Goal: Task Accomplishment & Management: Manage account settings

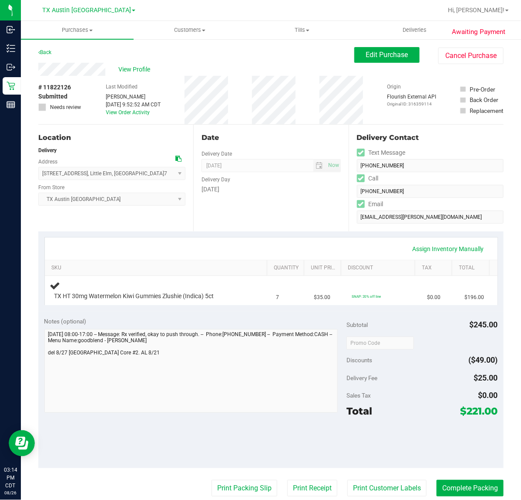
click at [253, 214] on div "Date Delivery Date 08/27/2025 Now 08/27/2025 07:00 AM Now Delivery Day Wednesday" at bounding box center [270, 178] width 155 height 107
click at [284, 219] on div "Date Delivery Date 08/27/2025 Now 08/27/2025 07:00 AM Now Delivery Day Wednesday" at bounding box center [270, 178] width 155 height 107
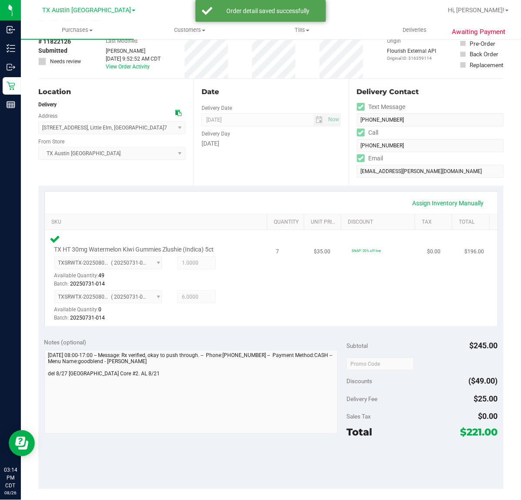
scroll to position [109, 0]
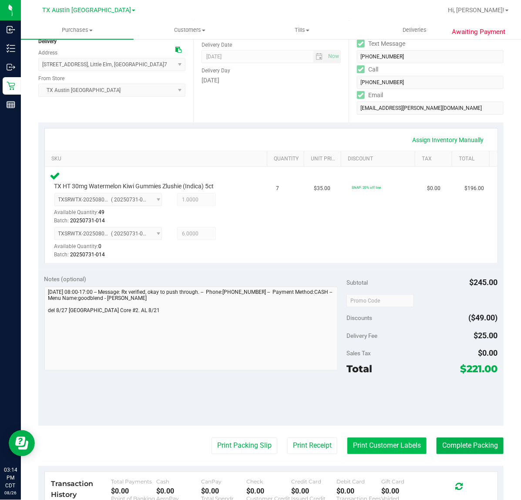
click at [369, 439] on button "Print Customer Labels" at bounding box center [387, 445] width 79 height 17
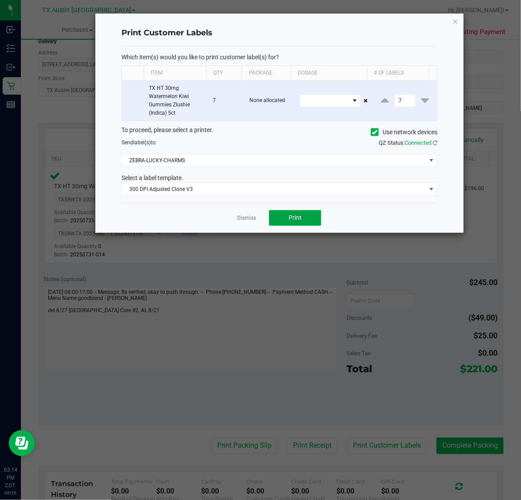
click at [270, 216] on button "Print" at bounding box center [295, 218] width 52 height 16
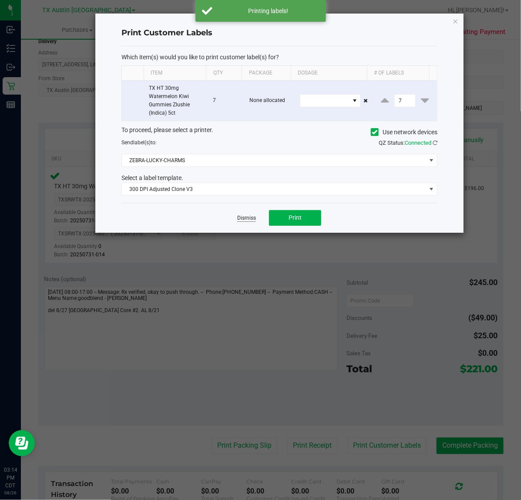
click at [247, 220] on link "Dismiss" at bounding box center [246, 217] width 19 height 7
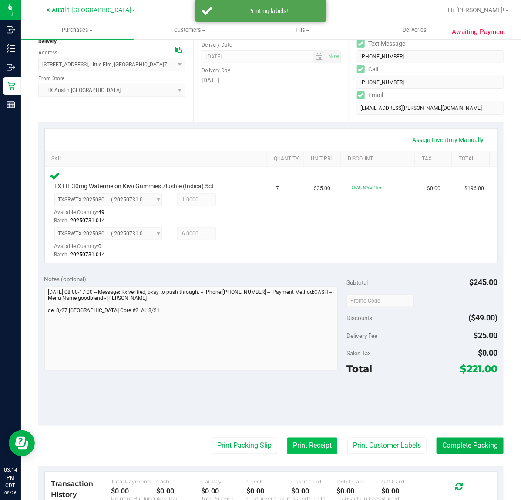
click at [298, 438] on button "Print Receipt" at bounding box center [312, 445] width 50 height 17
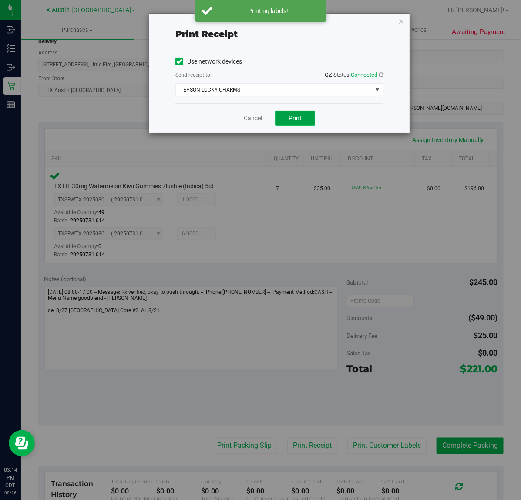
click at [290, 121] on span "Print" at bounding box center [295, 118] width 13 height 7
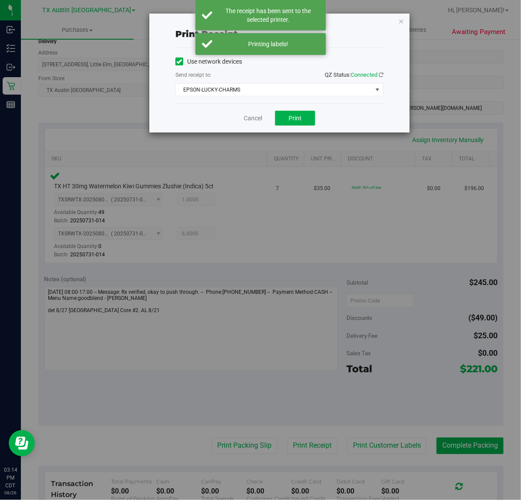
click at [265, 123] on div "Cancel Print" at bounding box center [280, 117] width 208 height 29
click at [257, 118] on link "Cancel" at bounding box center [253, 118] width 18 height 9
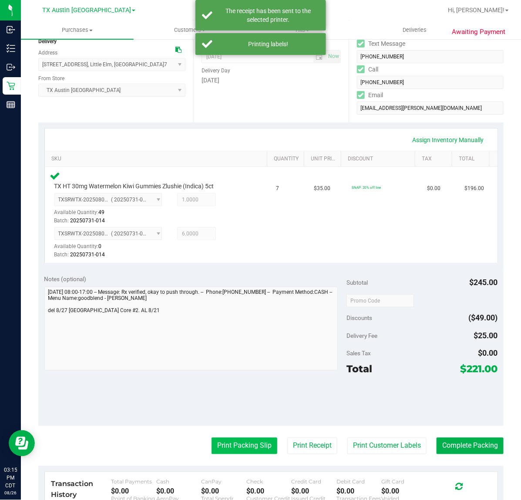
click at [260, 446] on button "Print Packing Slip" at bounding box center [245, 445] width 66 height 17
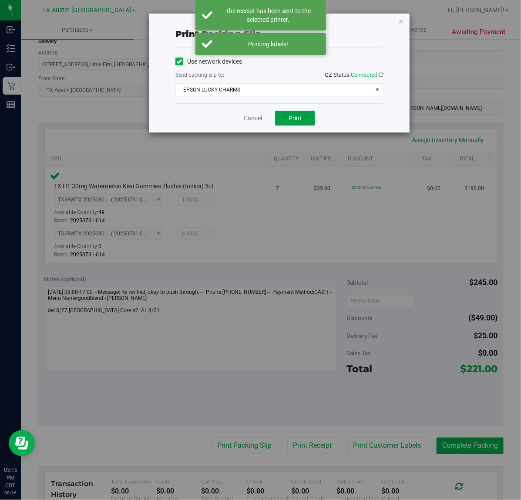
click at [301, 115] on span "Print" at bounding box center [295, 118] width 13 height 7
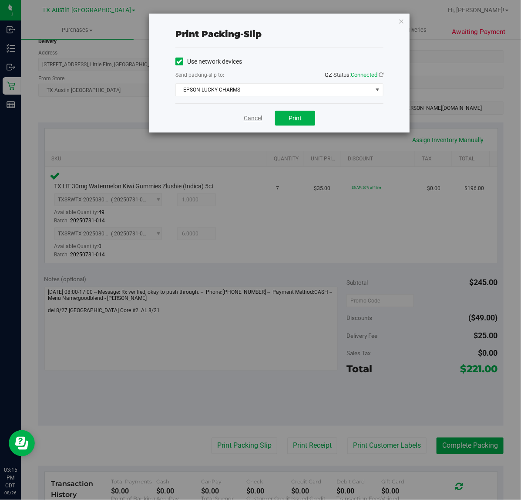
click at [249, 118] on link "Cancel" at bounding box center [253, 118] width 18 height 9
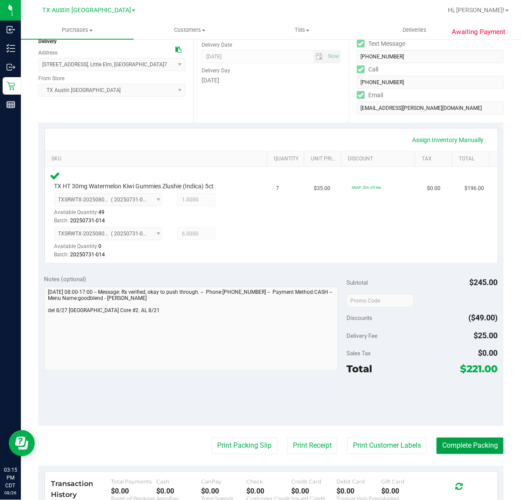
click at [467, 448] on button "Complete Packing" at bounding box center [470, 445] width 67 height 17
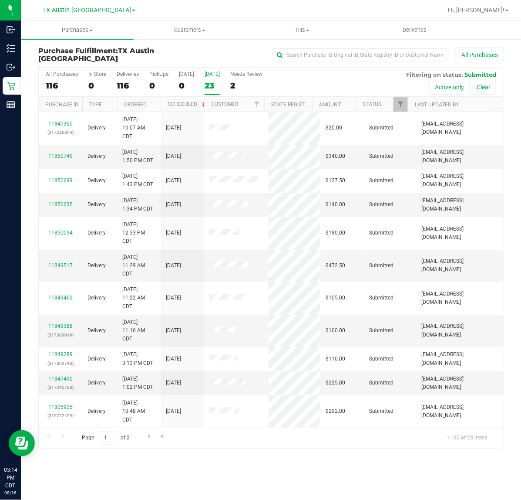
click at [214, 72] on div "[DATE]" at bounding box center [212, 74] width 15 height 6
click at [0, 0] on input "Tomorrow 23" at bounding box center [0, 0] width 0 height 0
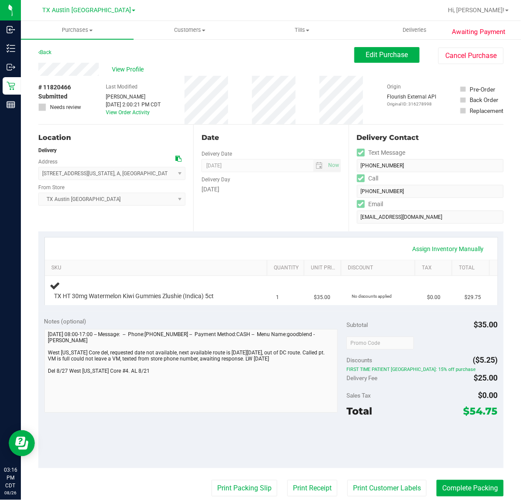
click at [257, 199] on div "Date Delivery Date [DATE] Now [DATE] 07:00 AM Now Delivery Day [DATE]" at bounding box center [270, 178] width 155 height 107
click at [392, 334] on div "Subtotal $35.00 Discounts ($5.25) FIRST TIME PATIENT TX: 15% off purchase Deliv…" at bounding box center [422, 389] width 151 height 145
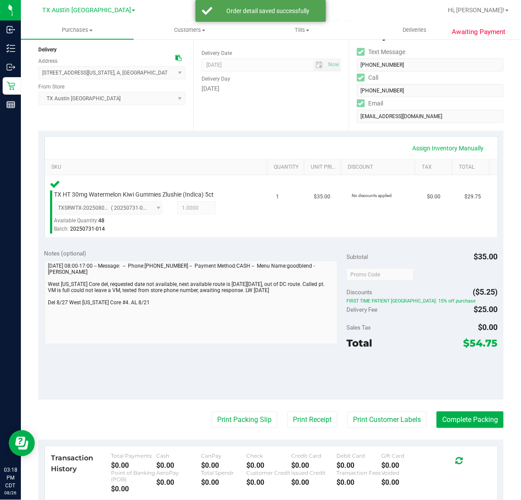
scroll to position [107, 0]
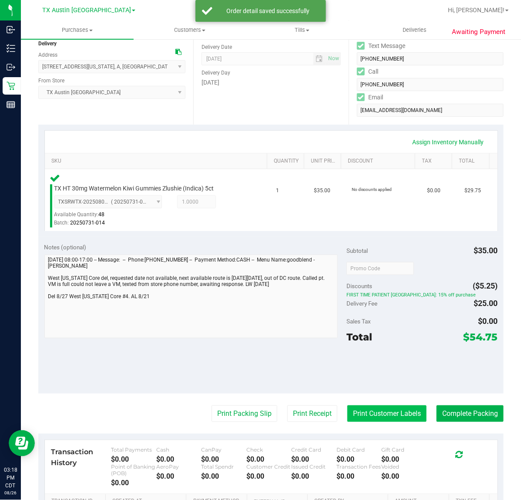
click at [387, 410] on button "Print Customer Labels" at bounding box center [387, 413] width 79 height 17
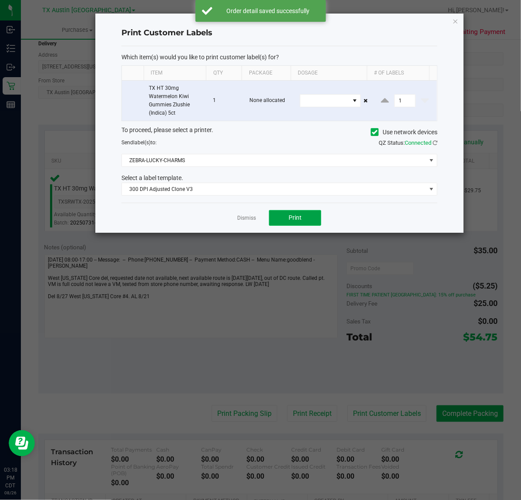
click at [304, 223] on button "Print" at bounding box center [295, 218] width 52 height 16
click at [245, 222] on link "Dismiss" at bounding box center [246, 217] width 19 height 7
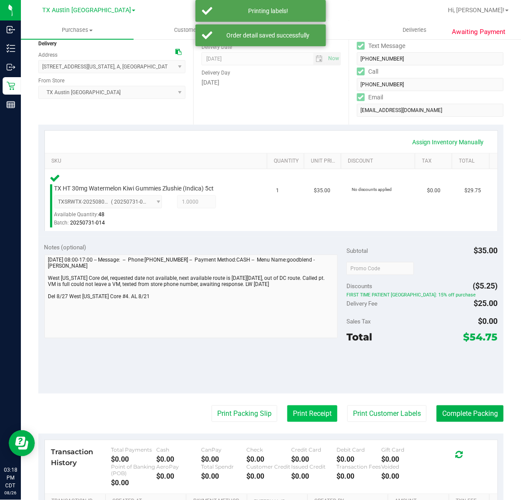
click at [308, 406] on button "Print Receipt" at bounding box center [312, 413] width 50 height 17
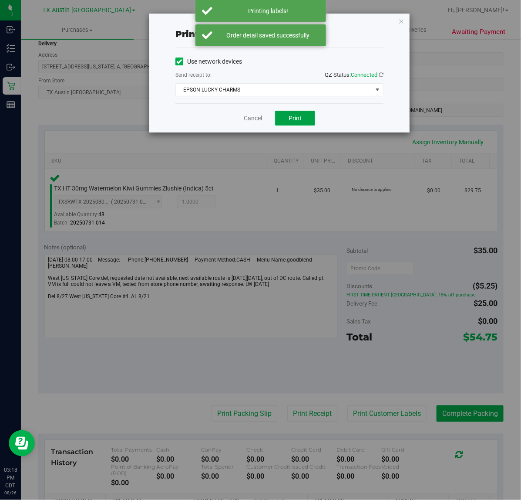
click at [295, 119] on span "Print" at bounding box center [295, 118] width 13 height 7
click at [250, 118] on link "Cancel" at bounding box center [249, 118] width 18 height 9
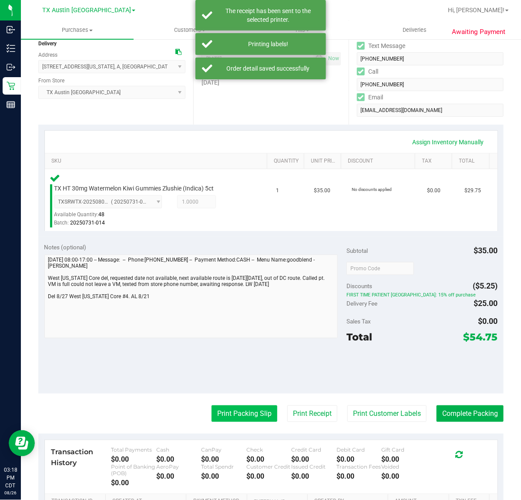
click at [236, 414] on button "Print Packing Slip" at bounding box center [245, 413] width 66 height 17
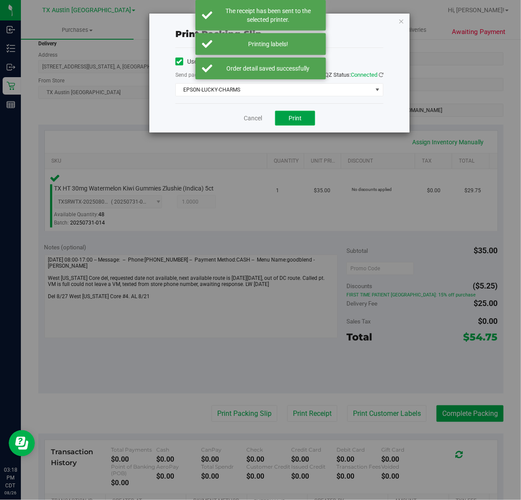
click at [301, 118] on span "Print" at bounding box center [295, 118] width 13 height 7
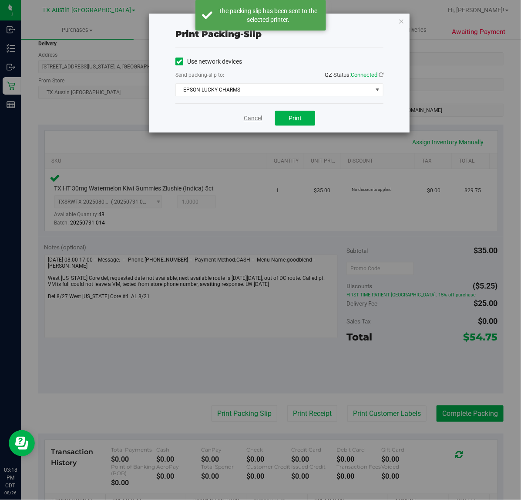
click at [257, 120] on link "Cancel" at bounding box center [253, 118] width 18 height 9
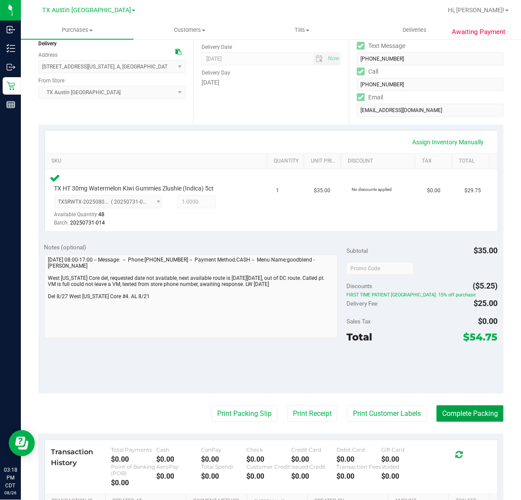
click at [460, 416] on button "Complete Packing" at bounding box center [470, 413] width 67 height 17
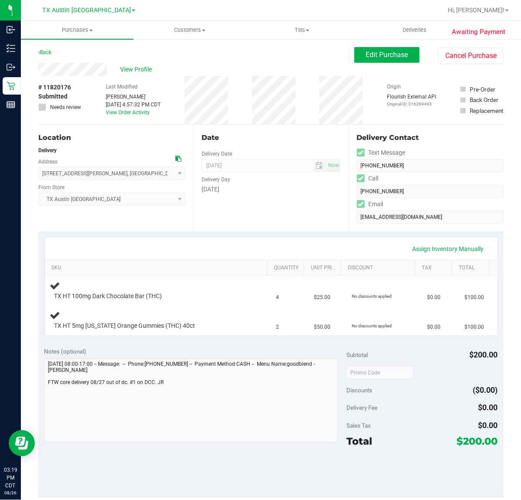
click at [268, 347] on div "Notes (optional)" at bounding box center [195, 351] width 303 height 9
click at [270, 225] on div "Date Delivery Date [DATE] Now [DATE] 07:00 AM Now Delivery Day [DATE]" at bounding box center [270, 178] width 155 height 107
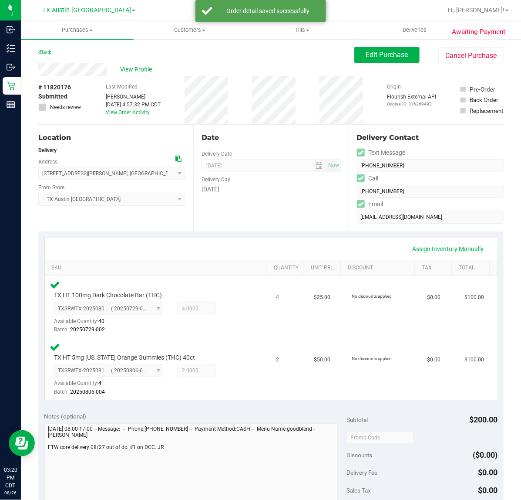
scroll to position [109, 0]
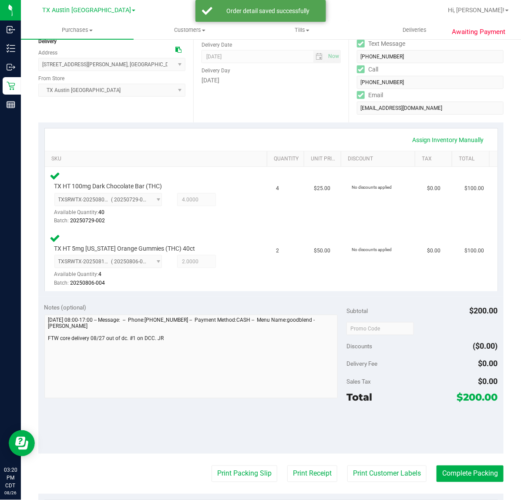
click at [389, 483] on purchase-details "Back Edit Purchase Cancel Purchase View Profile # 11820176 Submitted Needs revi…" at bounding box center [271, 300] width 466 height 725
click at [391, 469] on button "Print Customer Labels" at bounding box center [387, 473] width 79 height 17
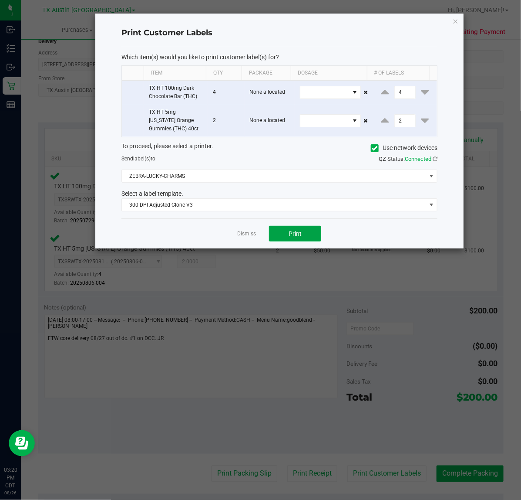
click at [289, 229] on button "Print" at bounding box center [295, 234] width 52 height 16
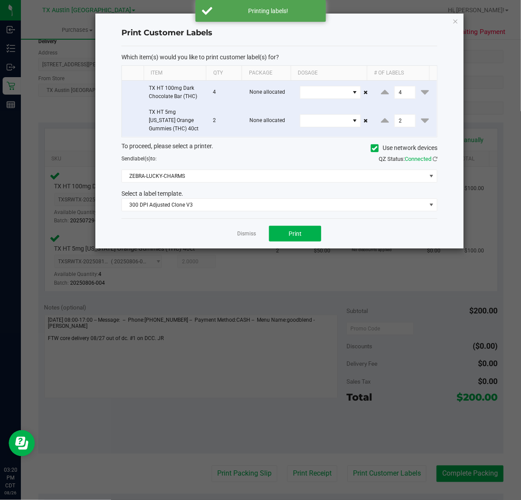
click at [254, 228] on div "Dismiss Print" at bounding box center [280, 233] width 316 height 30
click at [253, 231] on link "Dismiss" at bounding box center [246, 233] width 19 height 7
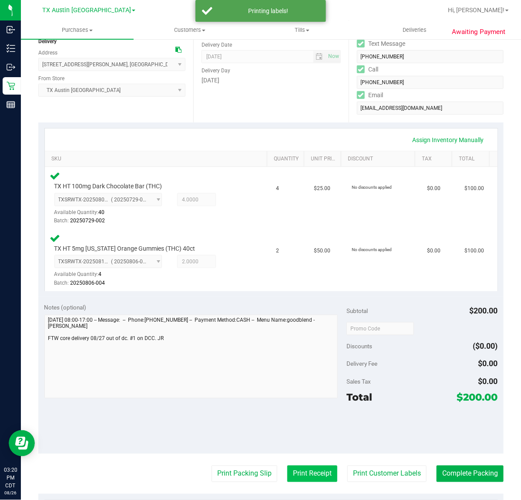
click at [292, 470] on button "Print Receipt" at bounding box center [312, 473] width 50 height 17
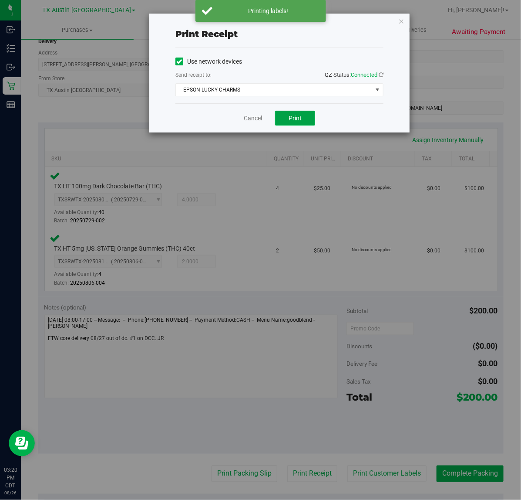
click at [299, 124] on button "Print" at bounding box center [295, 118] width 40 height 15
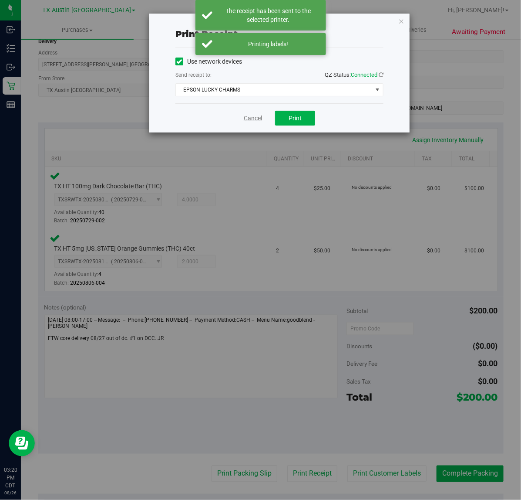
click at [255, 120] on link "Cancel" at bounding box center [253, 118] width 18 height 9
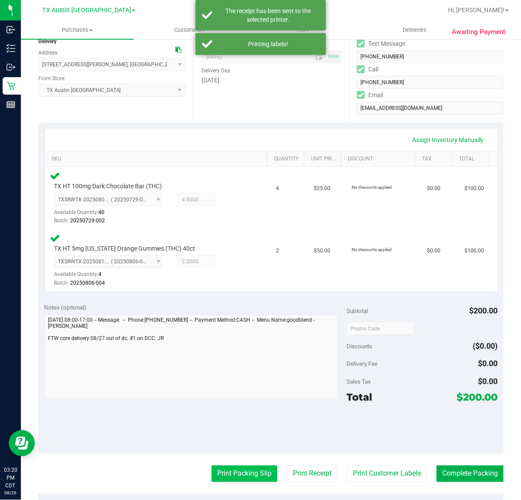
click at [258, 470] on button "Print Packing Slip" at bounding box center [245, 473] width 66 height 17
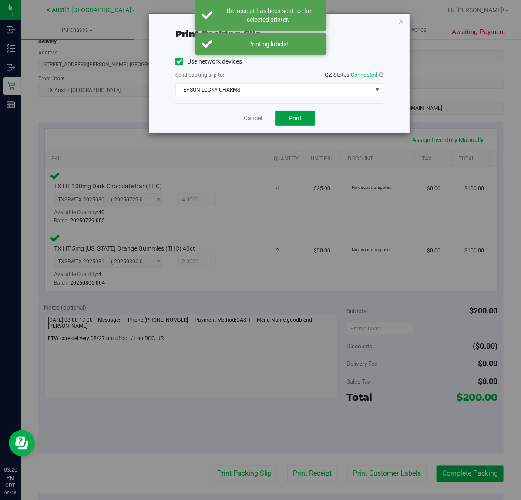
click at [307, 118] on button "Print" at bounding box center [295, 118] width 40 height 15
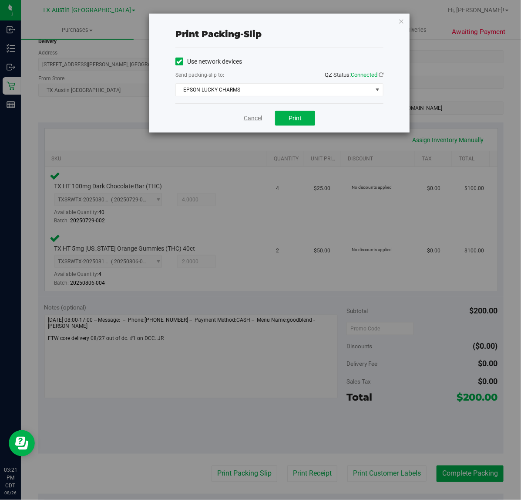
click at [256, 121] on link "Cancel" at bounding box center [253, 118] width 18 height 9
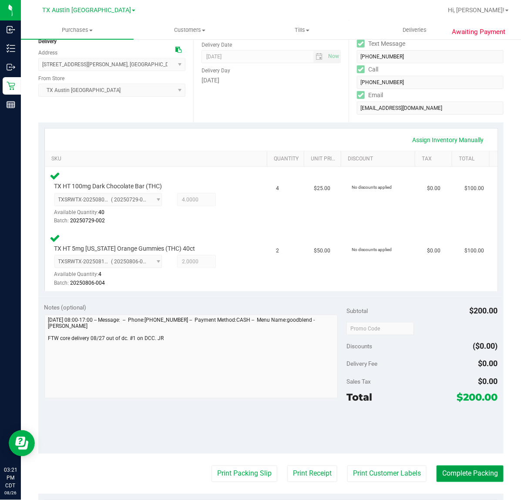
click at [484, 476] on button "Complete Packing" at bounding box center [470, 473] width 67 height 17
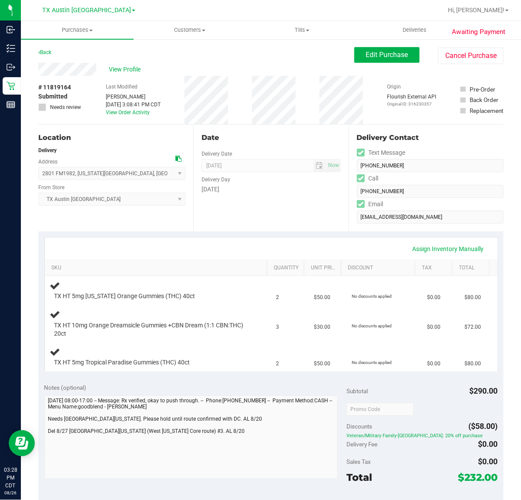
click at [230, 201] on div "Date Delivery Date [DATE] Now [DATE] 07:00 AM Now Delivery Day [DATE]" at bounding box center [270, 178] width 155 height 107
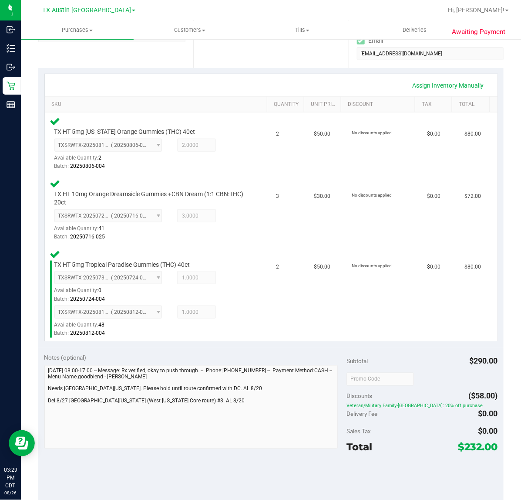
scroll to position [218, 0]
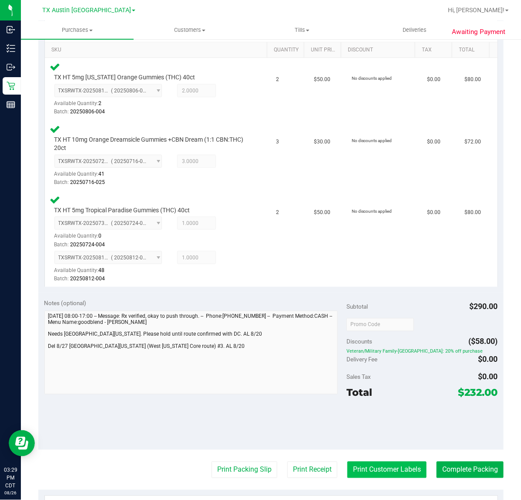
click at [379, 473] on button "Print Customer Labels" at bounding box center [387, 469] width 79 height 17
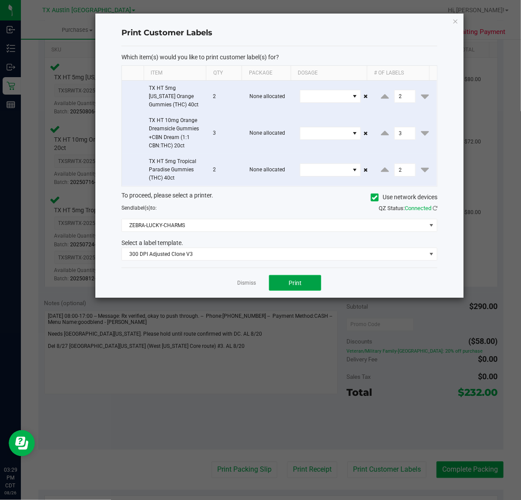
click at [301, 291] on button "Print" at bounding box center [295, 283] width 52 height 16
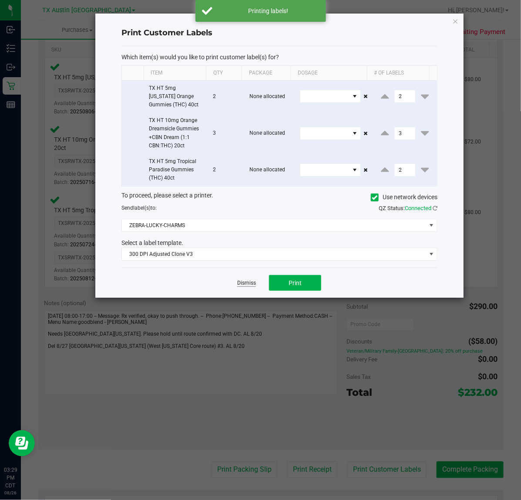
click at [250, 286] on link "Dismiss" at bounding box center [246, 282] width 19 height 7
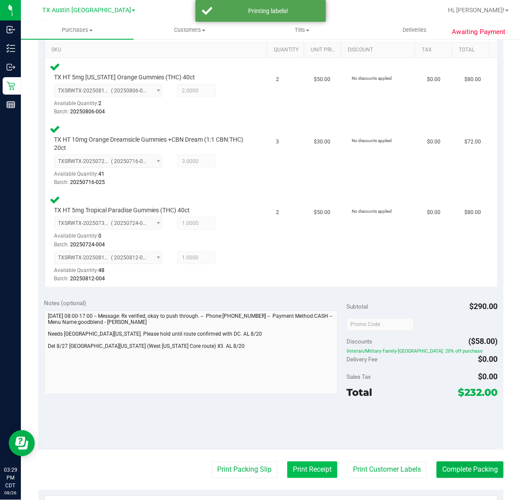
click at [287, 470] on button "Print Receipt" at bounding box center [312, 469] width 50 height 17
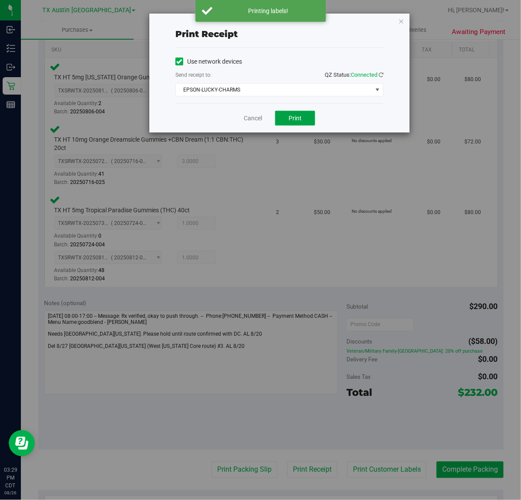
click at [287, 111] on button "Print" at bounding box center [295, 118] width 40 height 15
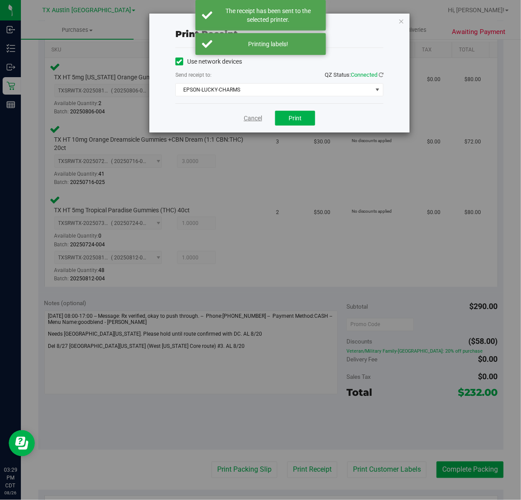
click at [249, 114] on link "Cancel" at bounding box center [253, 118] width 18 height 9
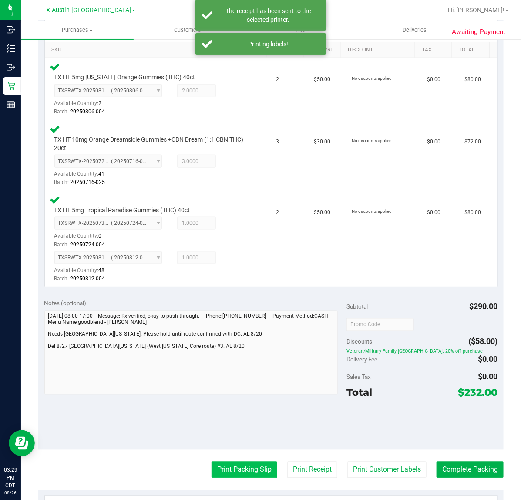
click at [249, 471] on button "Print Packing Slip" at bounding box center [245, 469] width 66 height 17
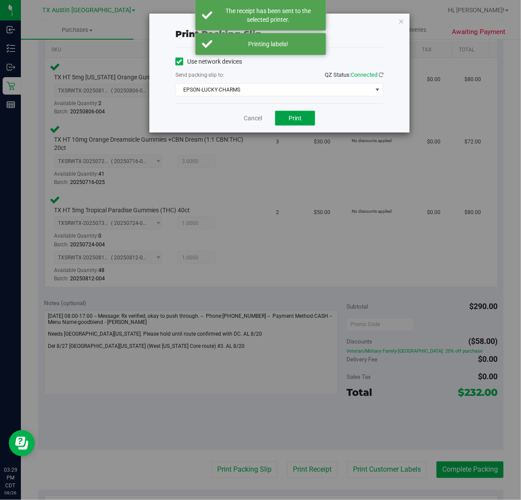
click at [298, 121] on span "Print" at bounding box center [295, 118] width 13 height 7
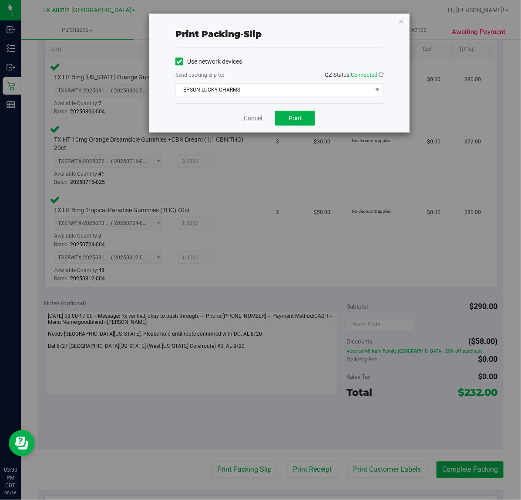
click at [251, 118] on link "Cancel" at bounding box center [253, 118] width 18 height 9
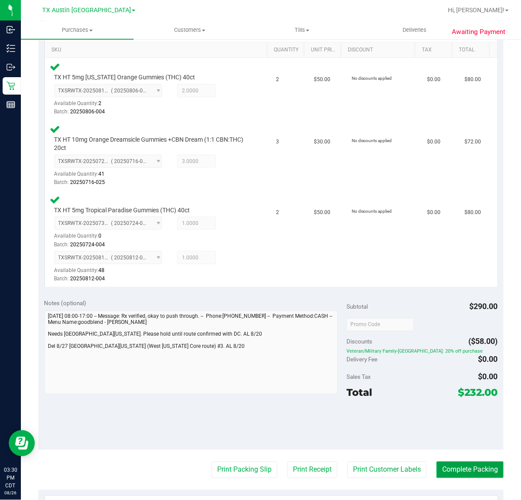
click at [481, 474] on button "Complete Packing" at bounding box center [470, 469] width 67 height 17
